Goal: Task Accomplishment & Management: Use online tool/utility

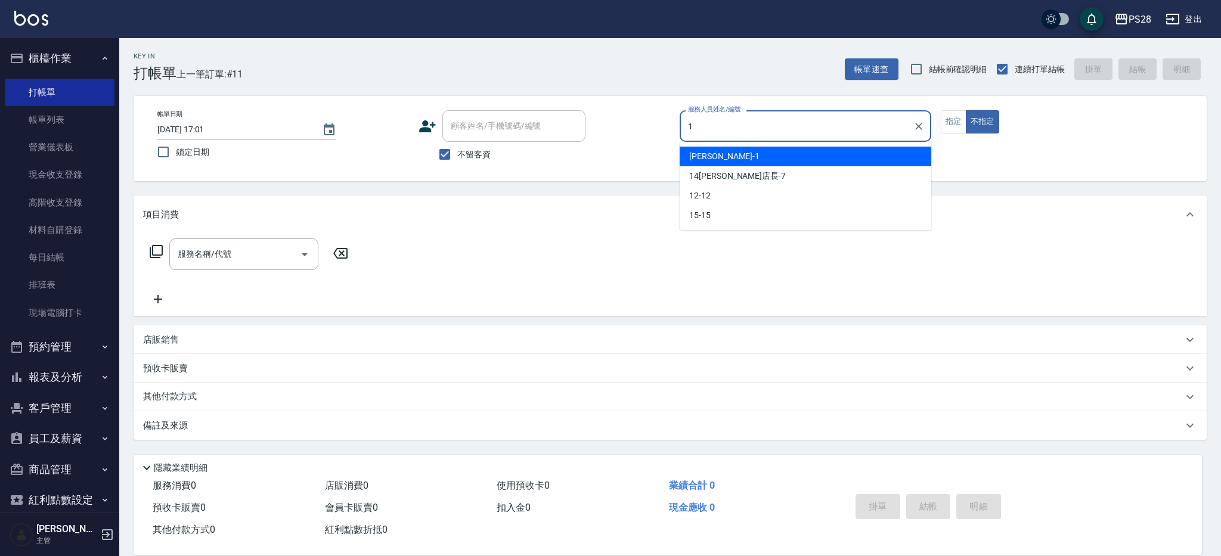
type input "[PERSON_NAME]-1"
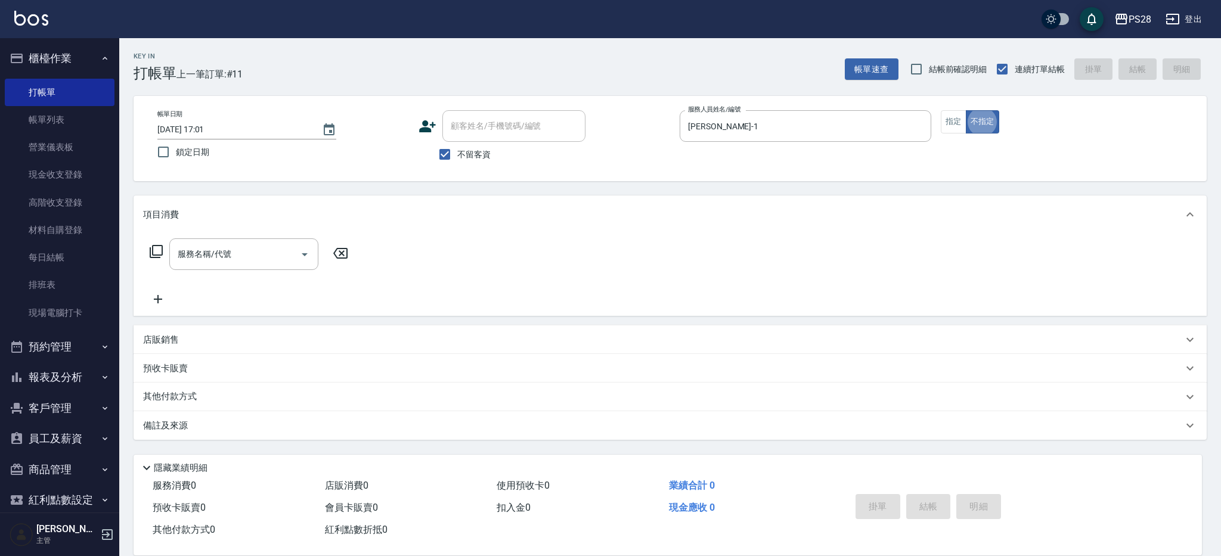
type button "false"
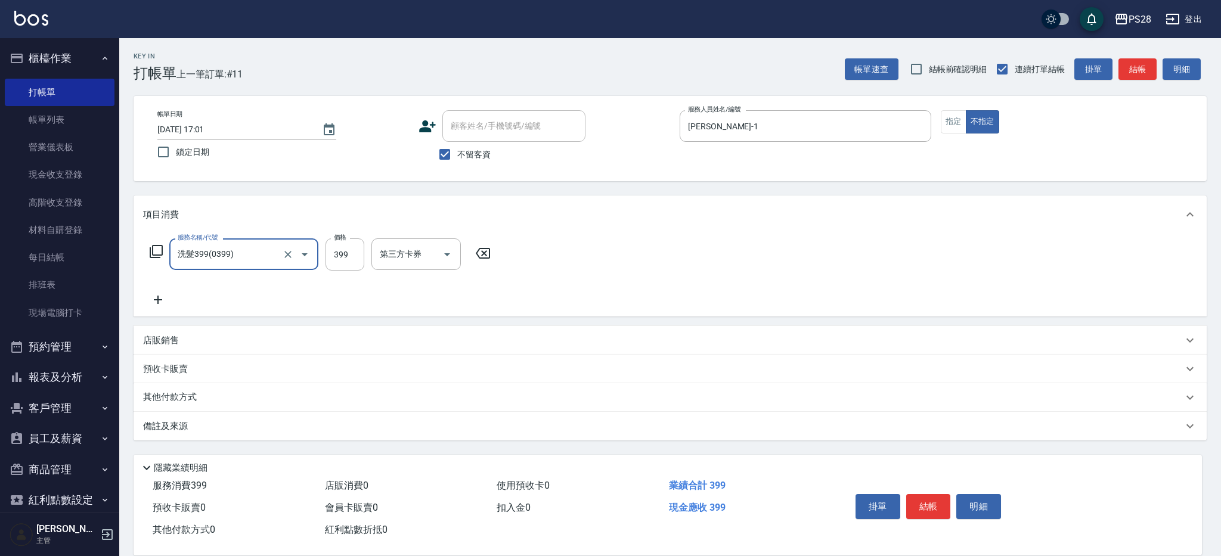
type input "洗髮399(0399)"
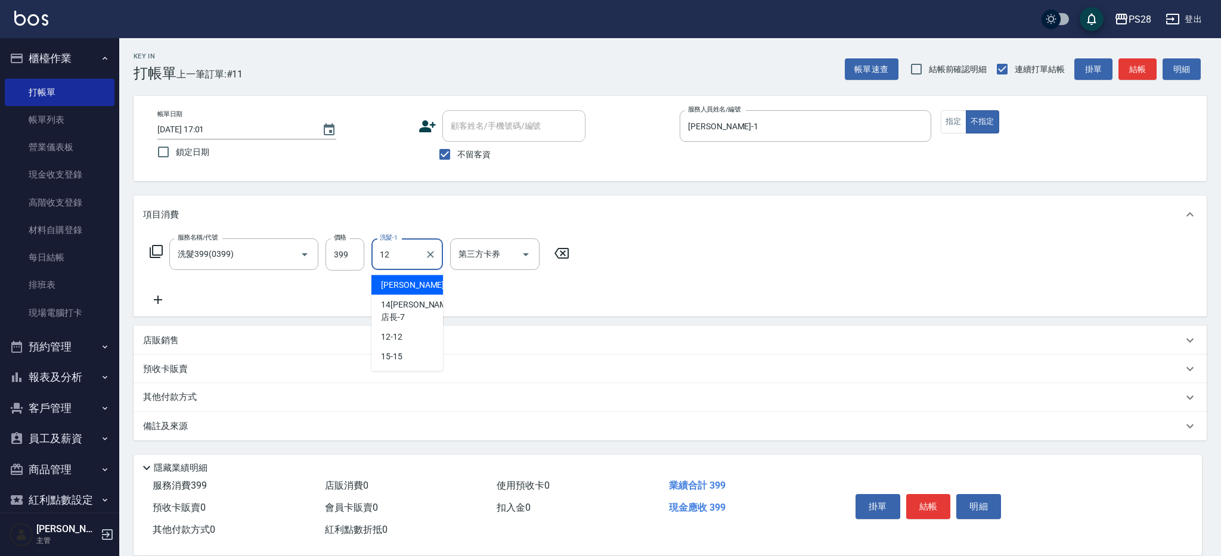
type input "12-12"
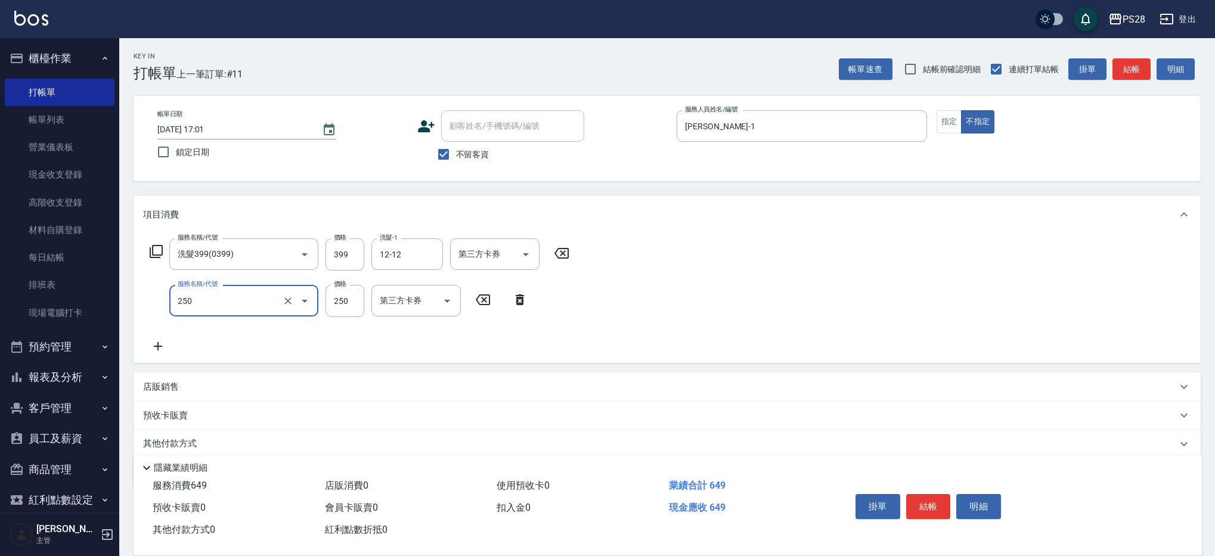
type input "單剪(250)"
type input "149"
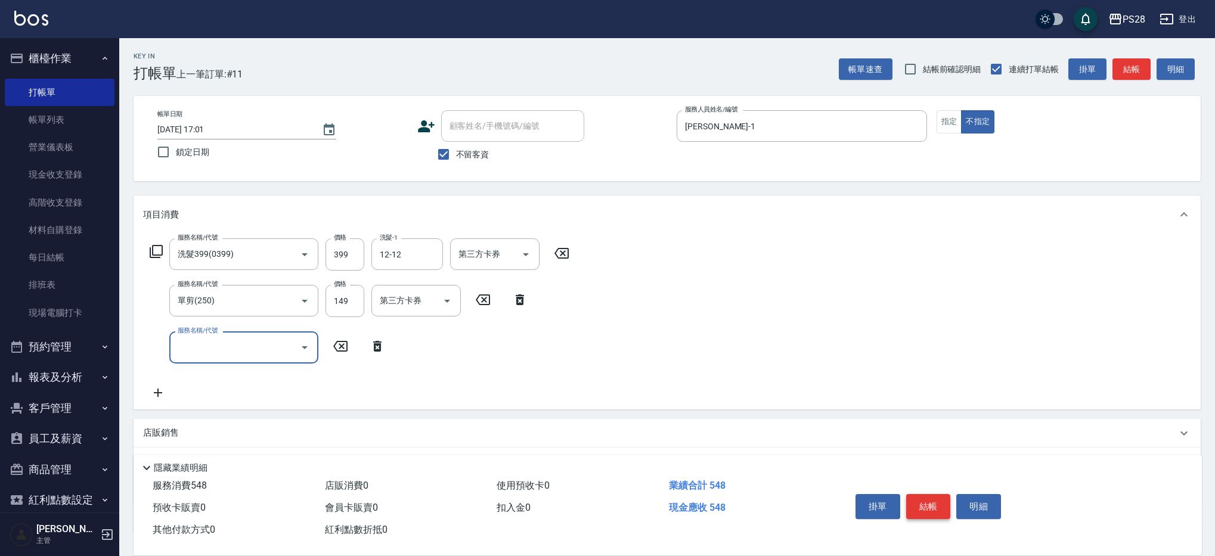
click at [939, 507] on button "結帳" at bounding box center [928, 506] width 45 height 25
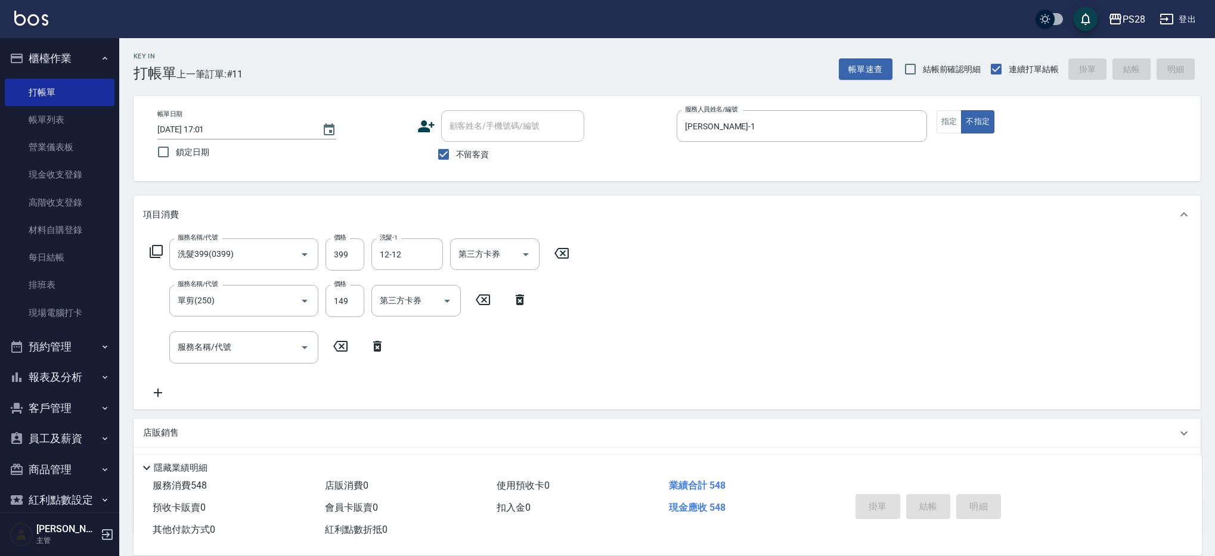
type input "[DATE] 18:30"
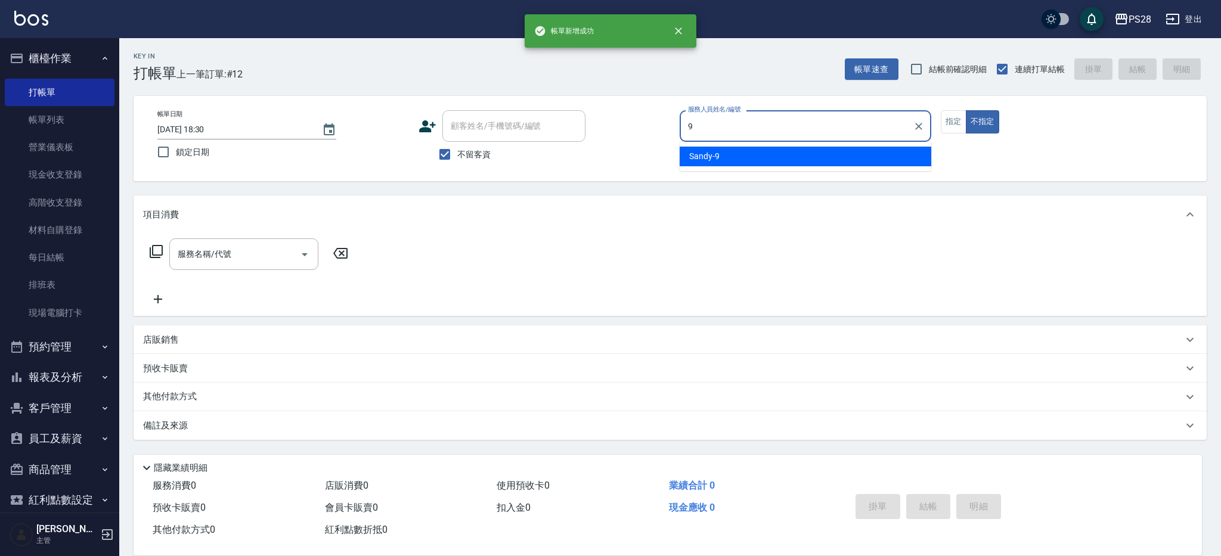
type input "Sandy-9"
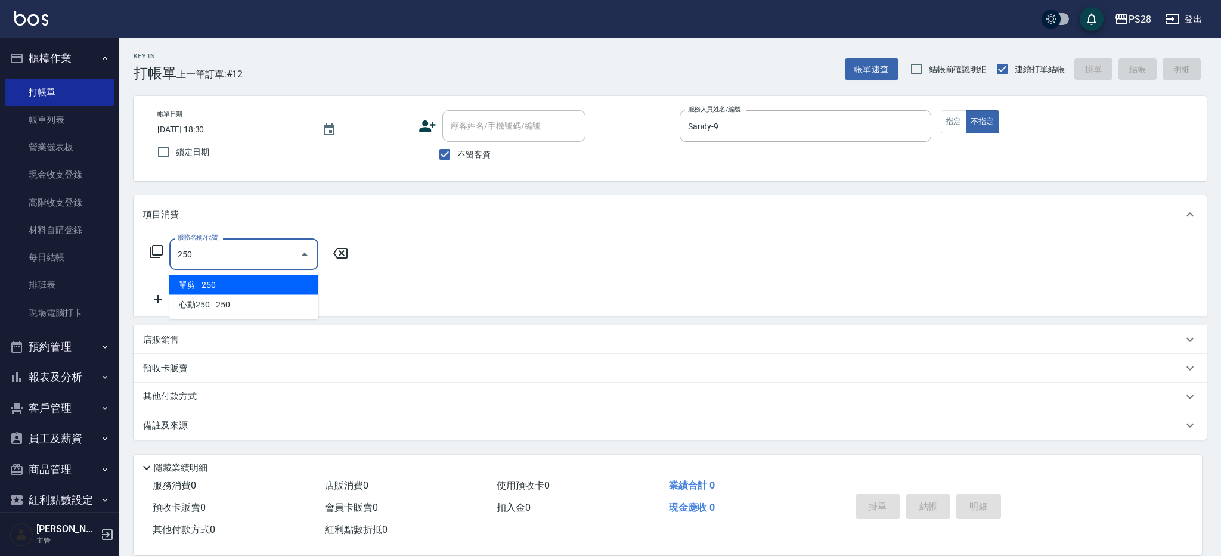
type input "單剪(250)"
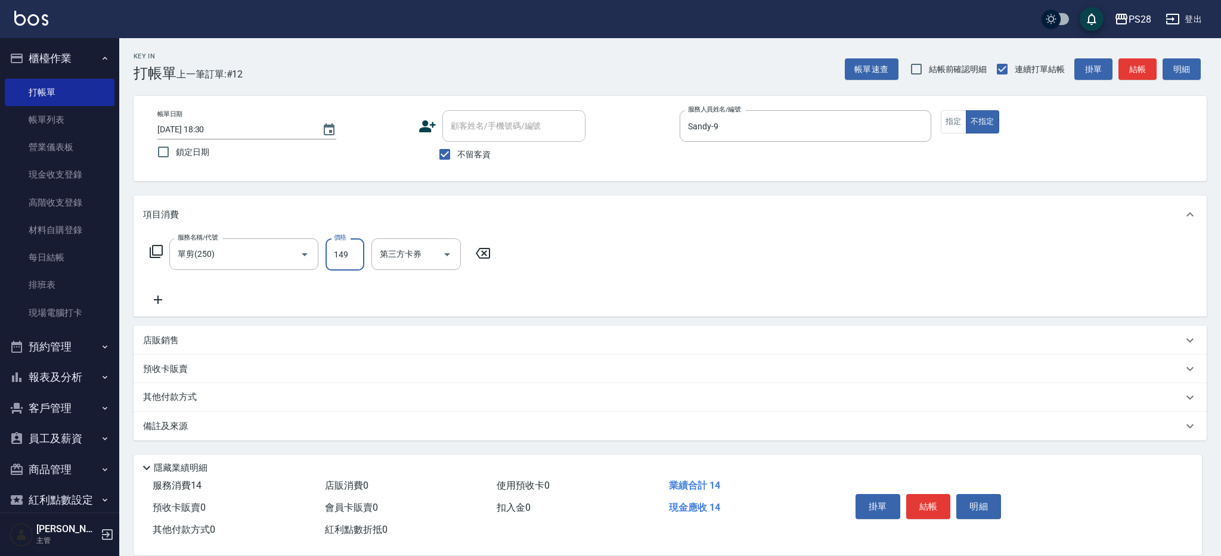
type input "149"
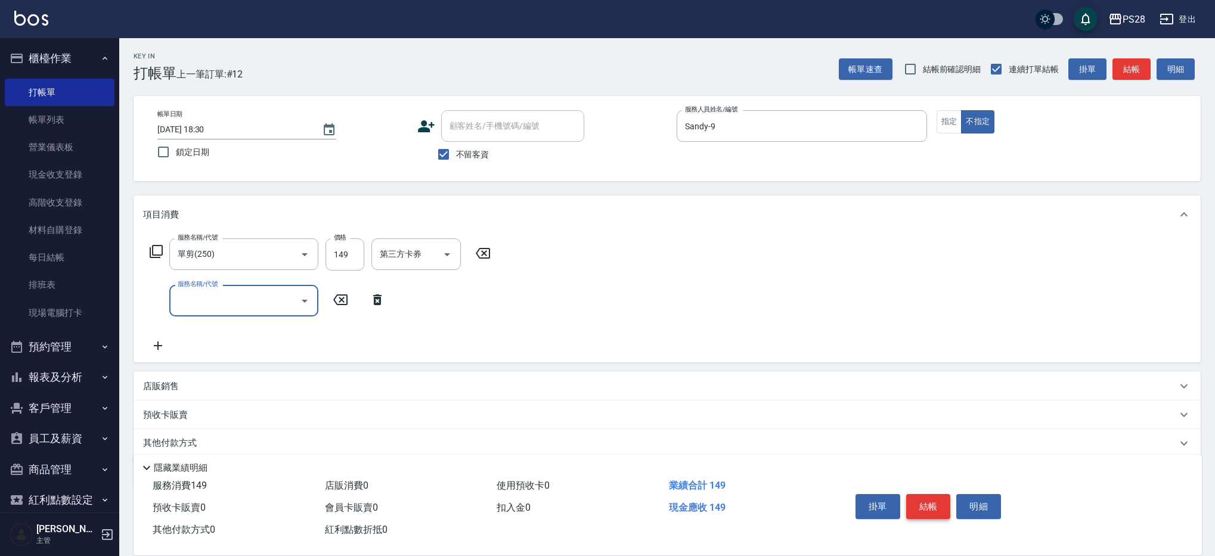
click at [940, 503] on button "結帳" at bounding box center [928, 506] width 45 height 25
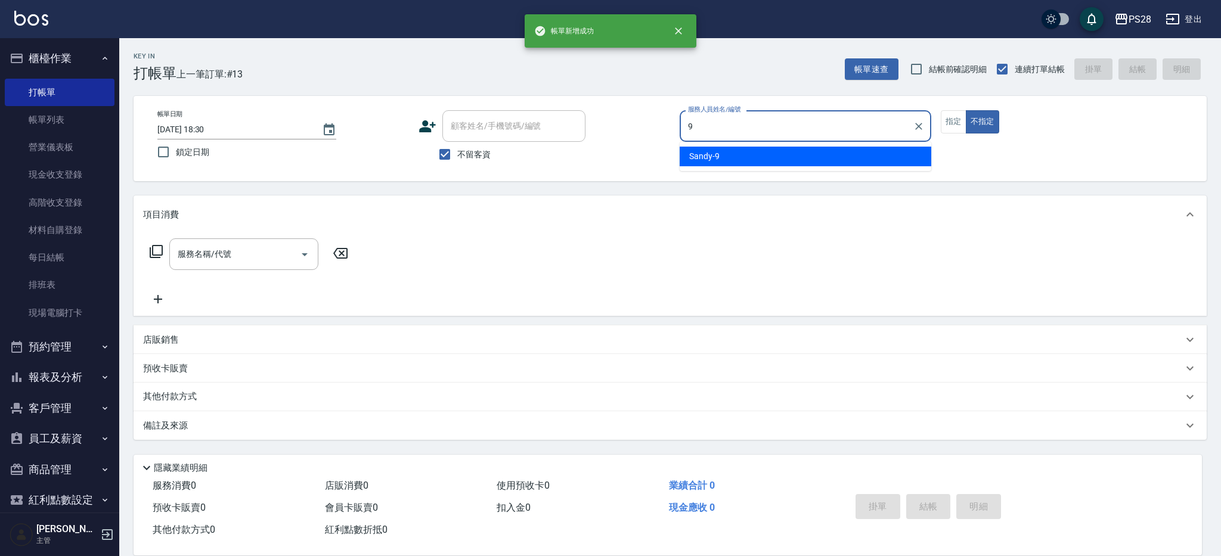
type input "Sandy-9"
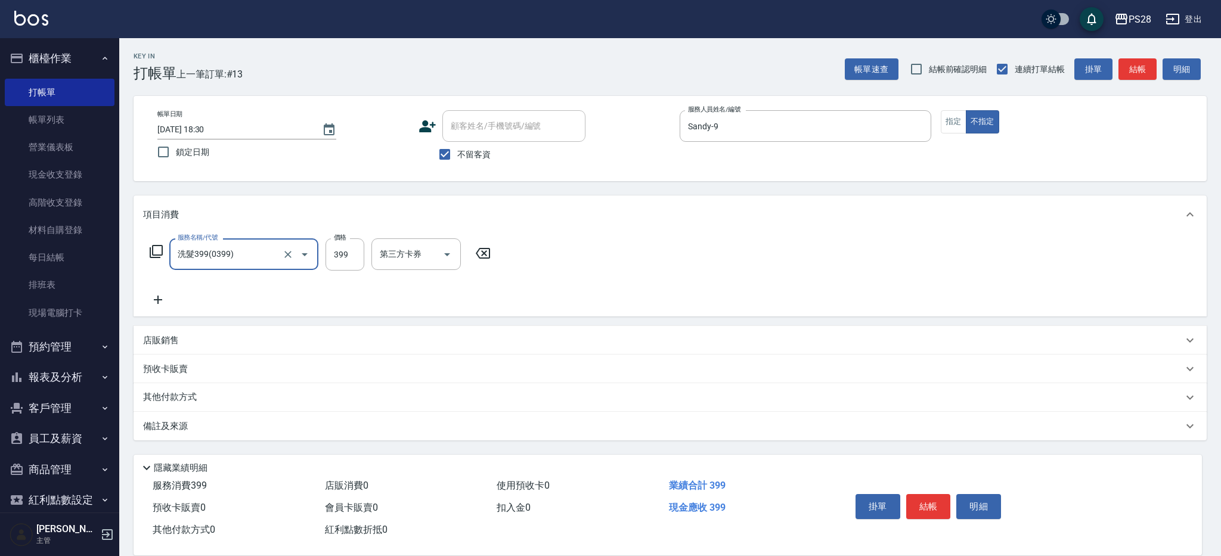
type input "洗髮399(0399)"
type input "12-12"
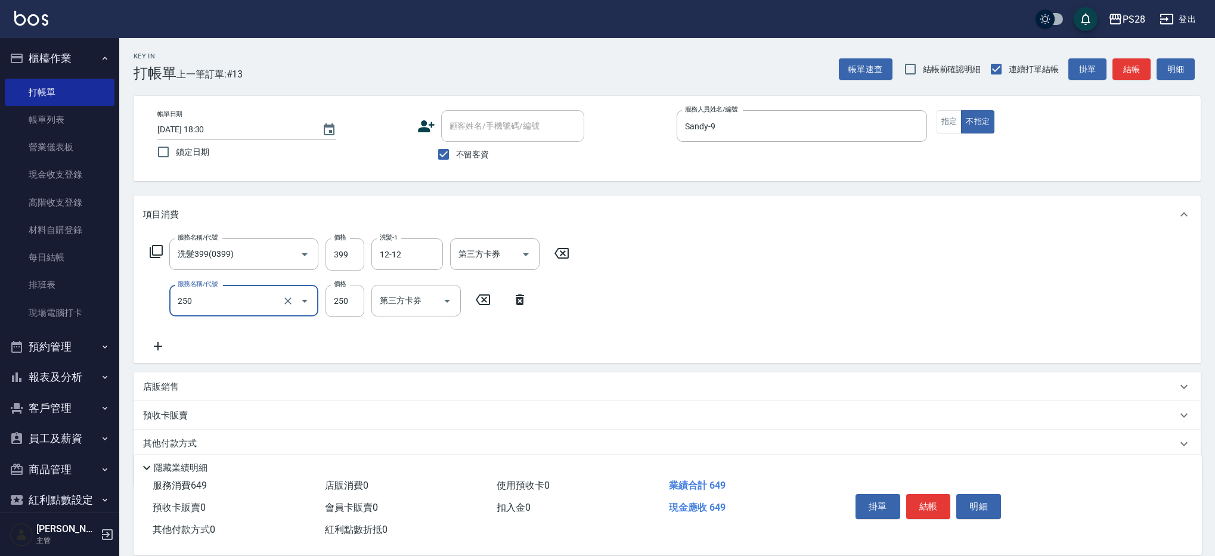
type input "250"
type input "1"
type input "單剪(250)"
type input "149"
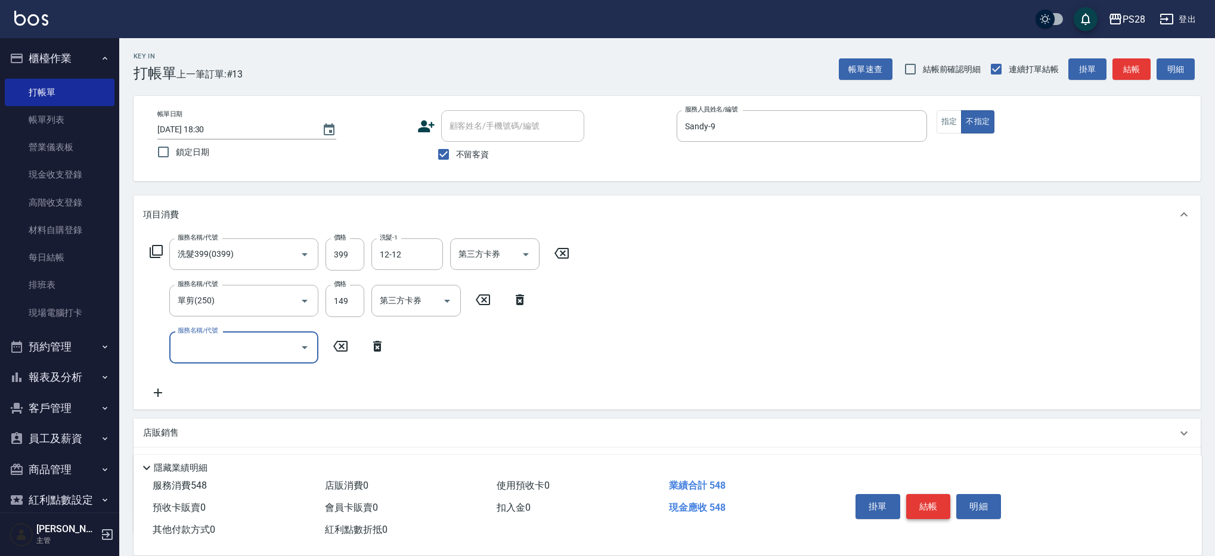
click at [929, 498] on button "結帳" at bounding box center [928, 506] width 45 height 25
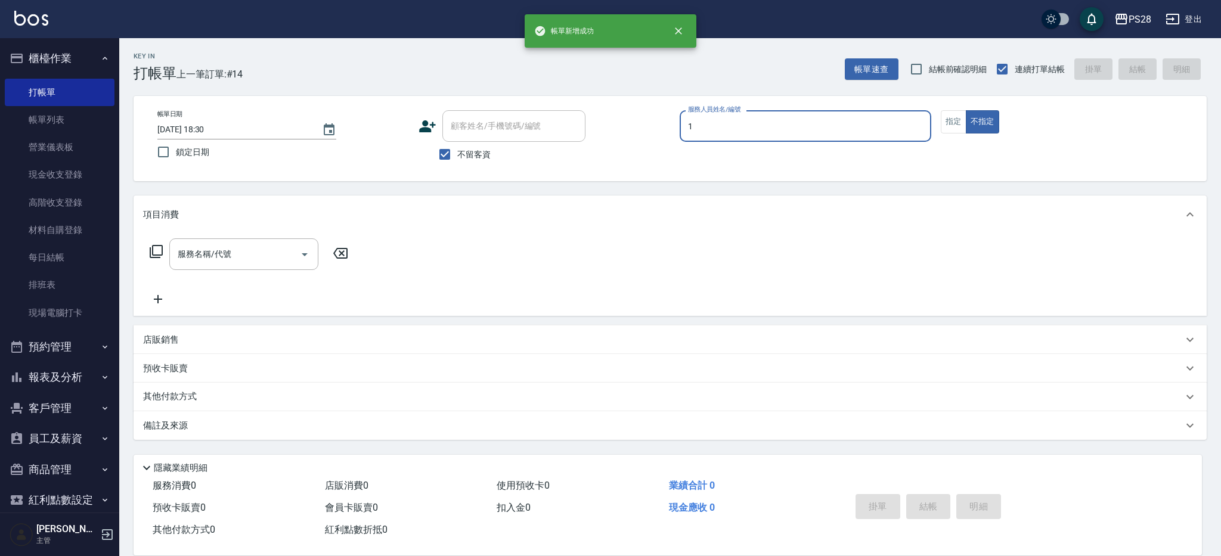
type input "[PERSON_NAME]-1"
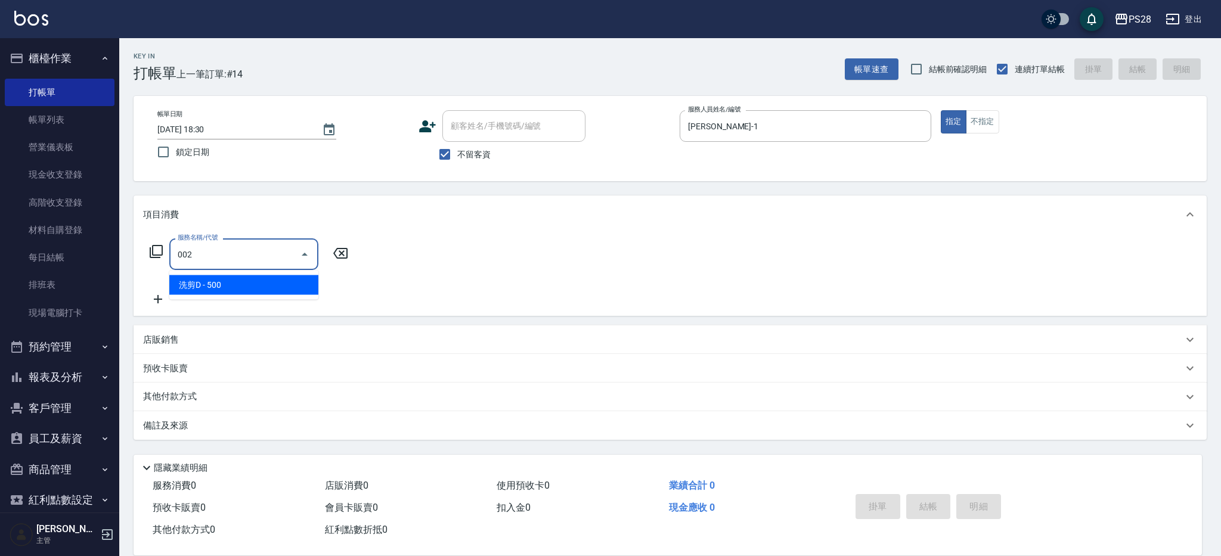
type input "洗剪D(002)"
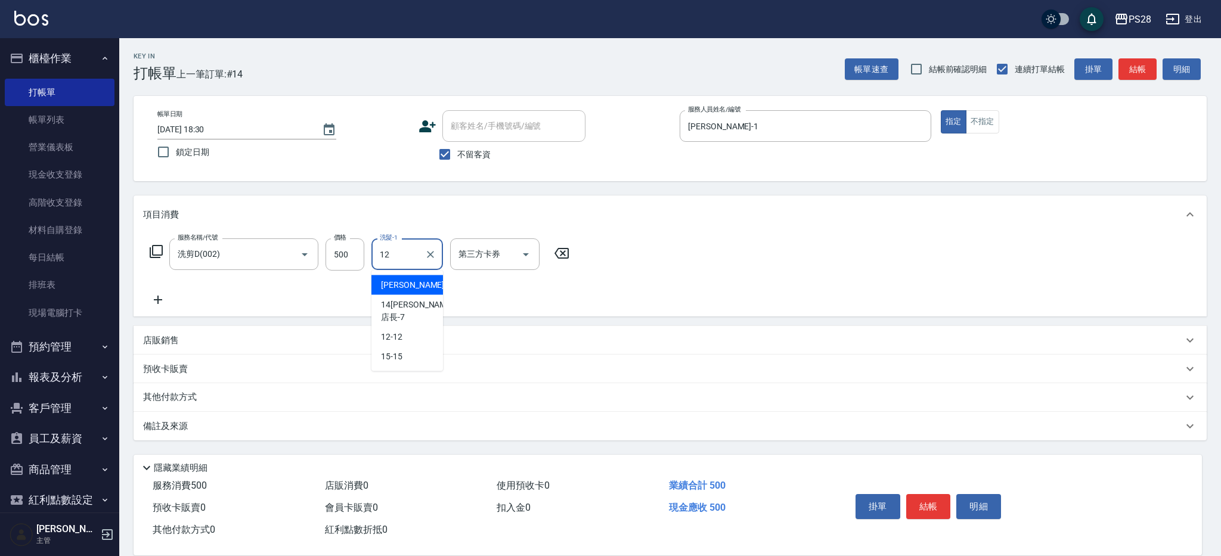
type input "12-12"
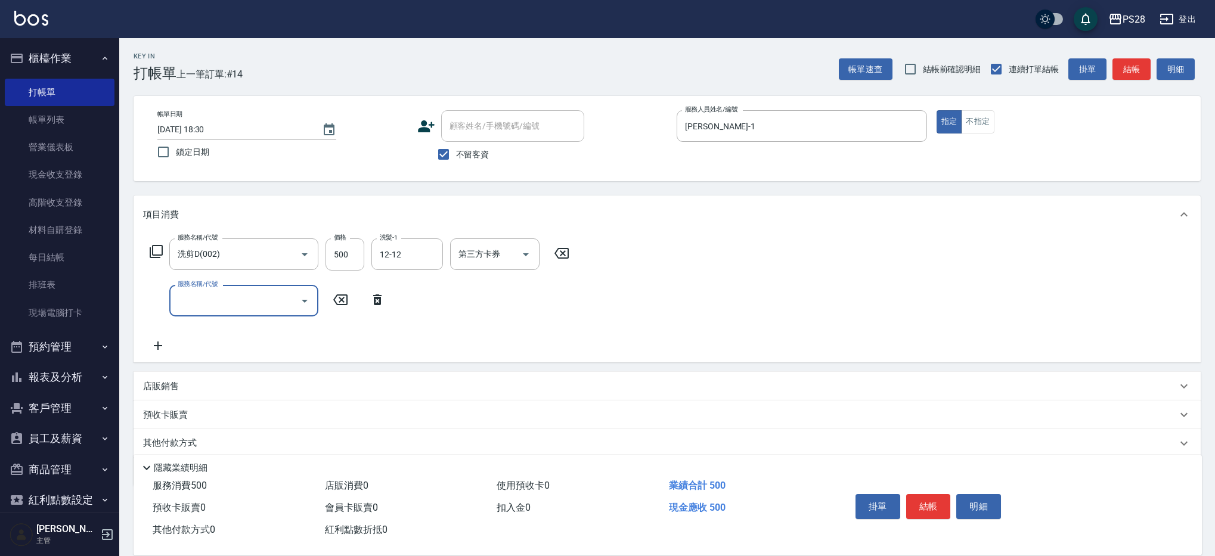
scroll to position [1, 0]
click at [934, 504] on button "結帳" at bounding box center [928, 506] width 45 height 25
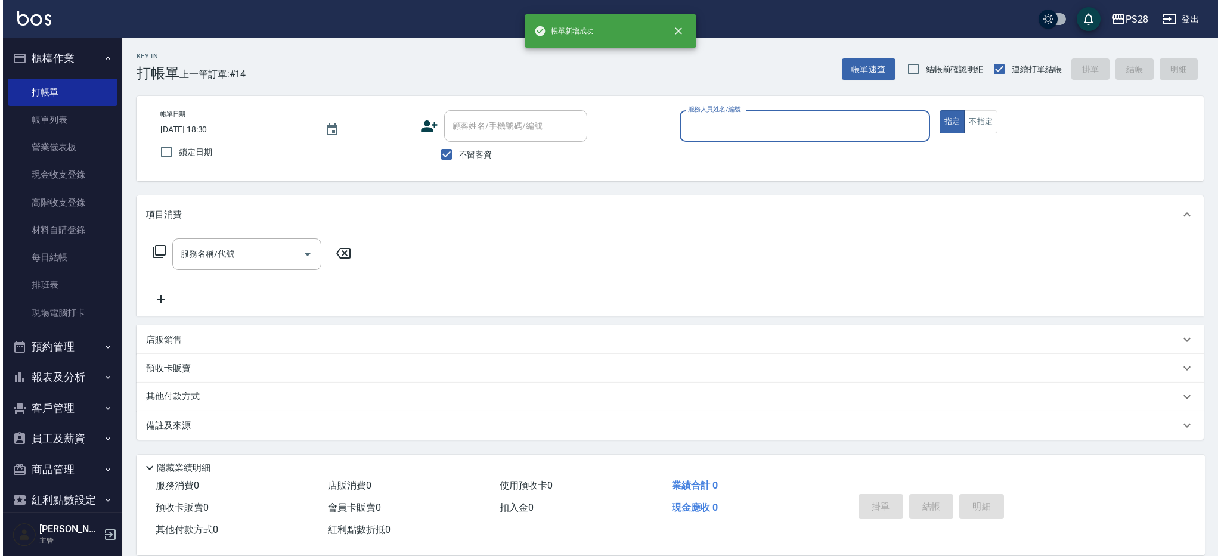
scroll to position [0, 0]
